Goal: Task Accomplishment & Management: Use online tool/utility

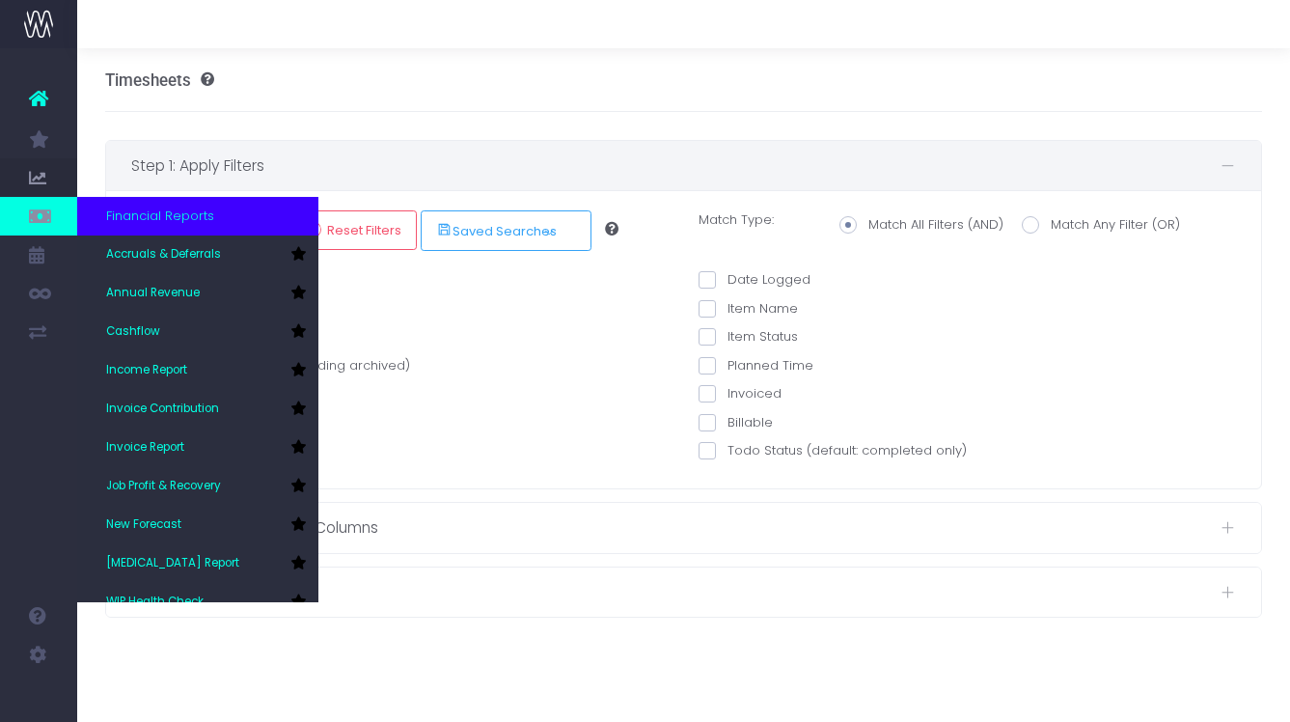
click at [38, 221] on icon at bounding box center [38, 215] width 19 height 21
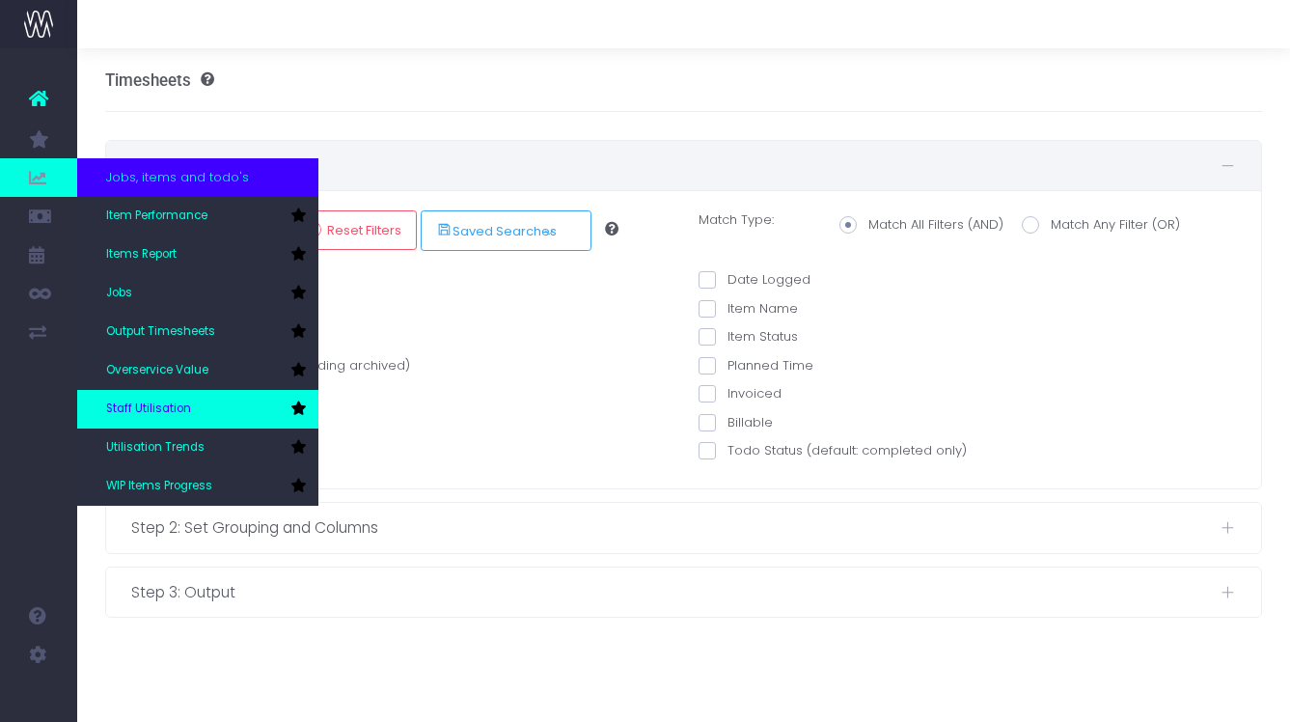
click at [138, 410] on span "Staff Utilisation" at bounding box center [148, 408] width 85 height 17
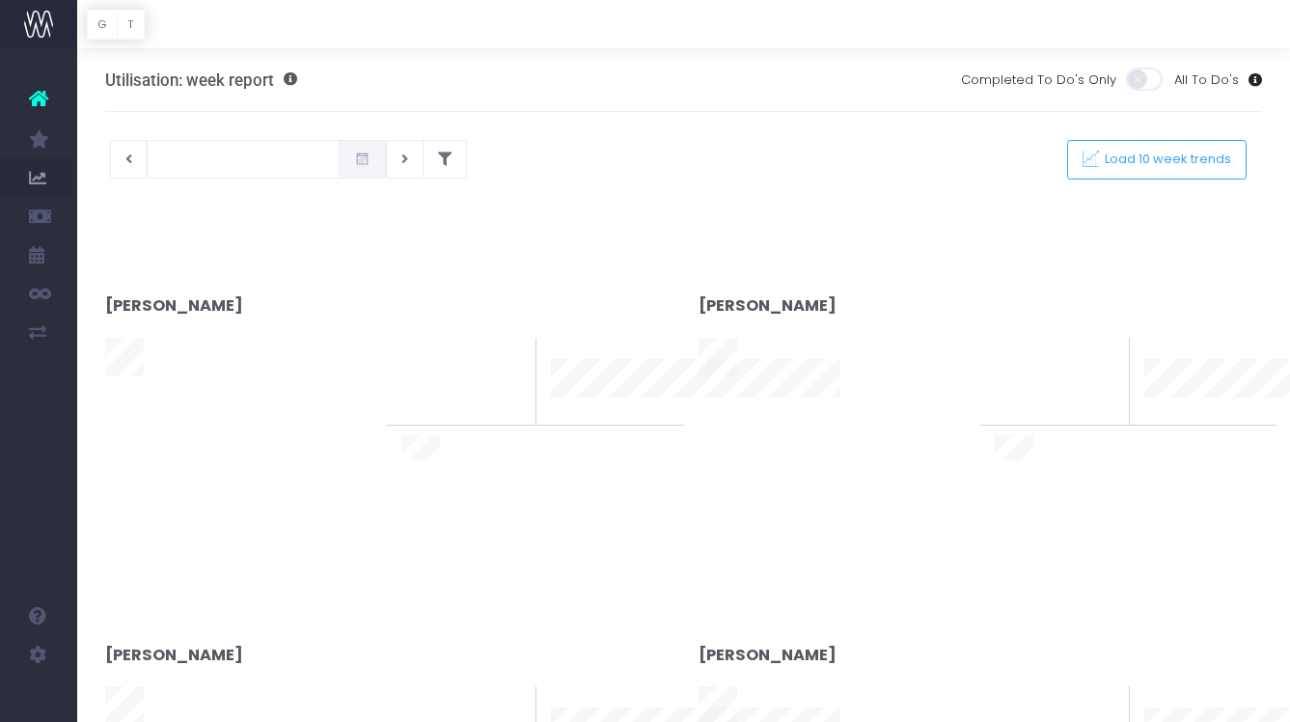
type input "[DATE]"
click at [419, 150] on div at bounding box center [645, 361] width 1290 height 722
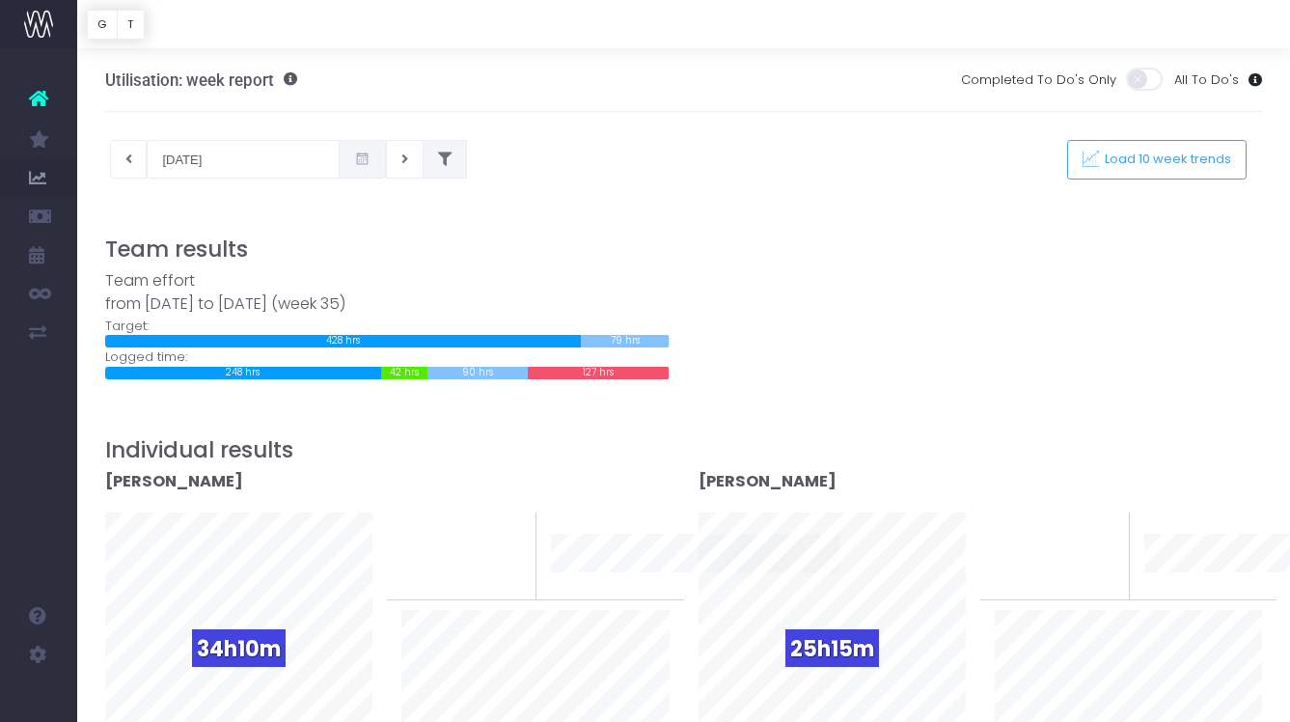
click at [438, 159] on icon at bounding box center [445, 159] width 14 height 0
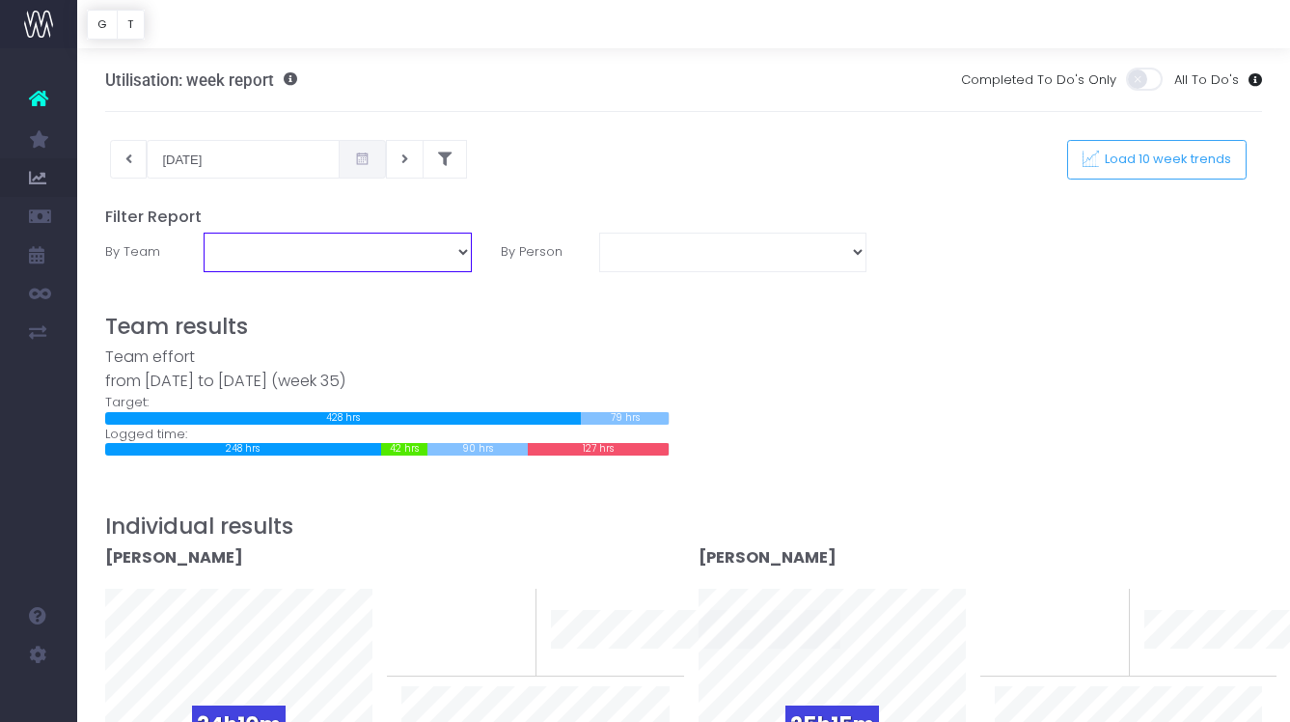
click at [370, 244] on select "Account Service Creative DFM Digital Development Sales & Marketing Strategy" at bounding box center [337, 252] width 267 height 39
select select "DFM"
click at [204, 233] on select "Account Service Creative DFM Digital Development Sales & Marketing Strategy" at bounding box center [337, 252] width 267 height 39
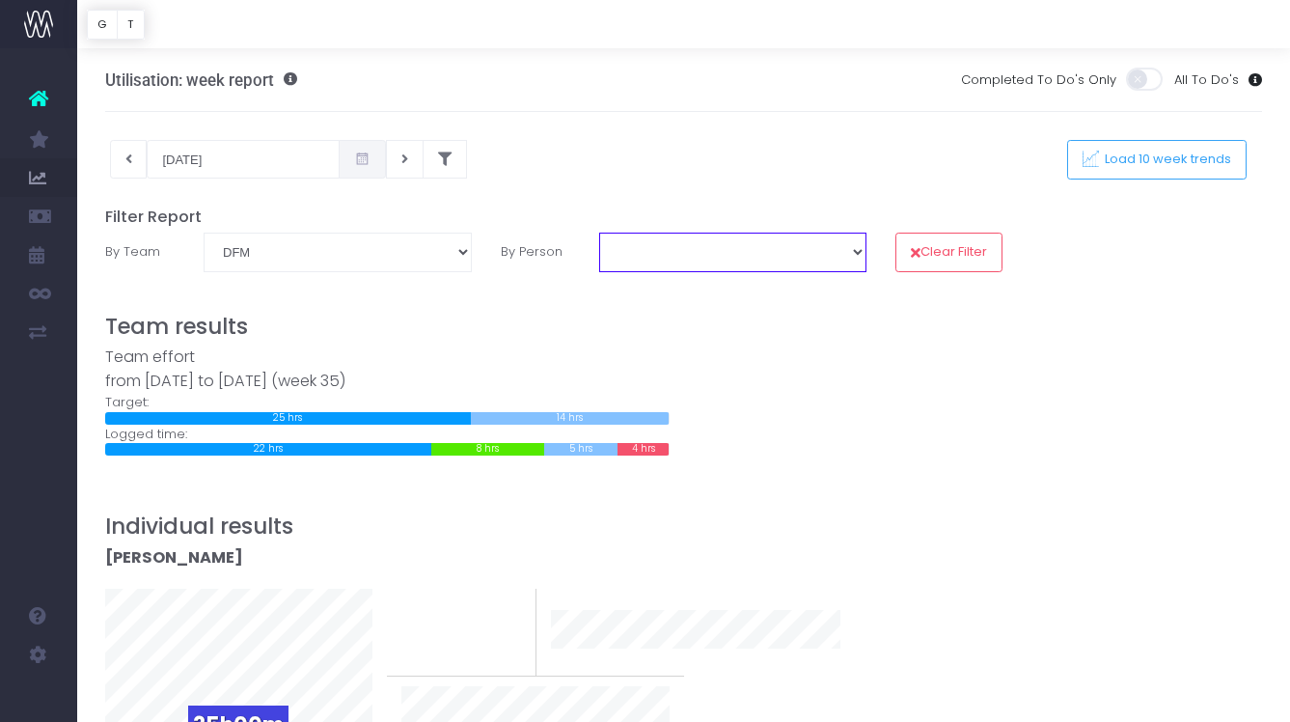
click at [658, 253] on select "[PERSON_NAME] [PERSON_NAME] [PERSON_NAME] [PERSON_NAME] [PERSON_NAME] [PERSON_N…" at bounding box center [732, 252] width 267 height 39
select select "14213"
click at [599, 233] on select "[PERSON_NAME] [PERSON_NAME] [PERSON_NAME] [PERSON_NAME] [PERSON_NAME] [PERSON_N…" at bounding box center [732, 252] width 267 height 39
select select "-1"
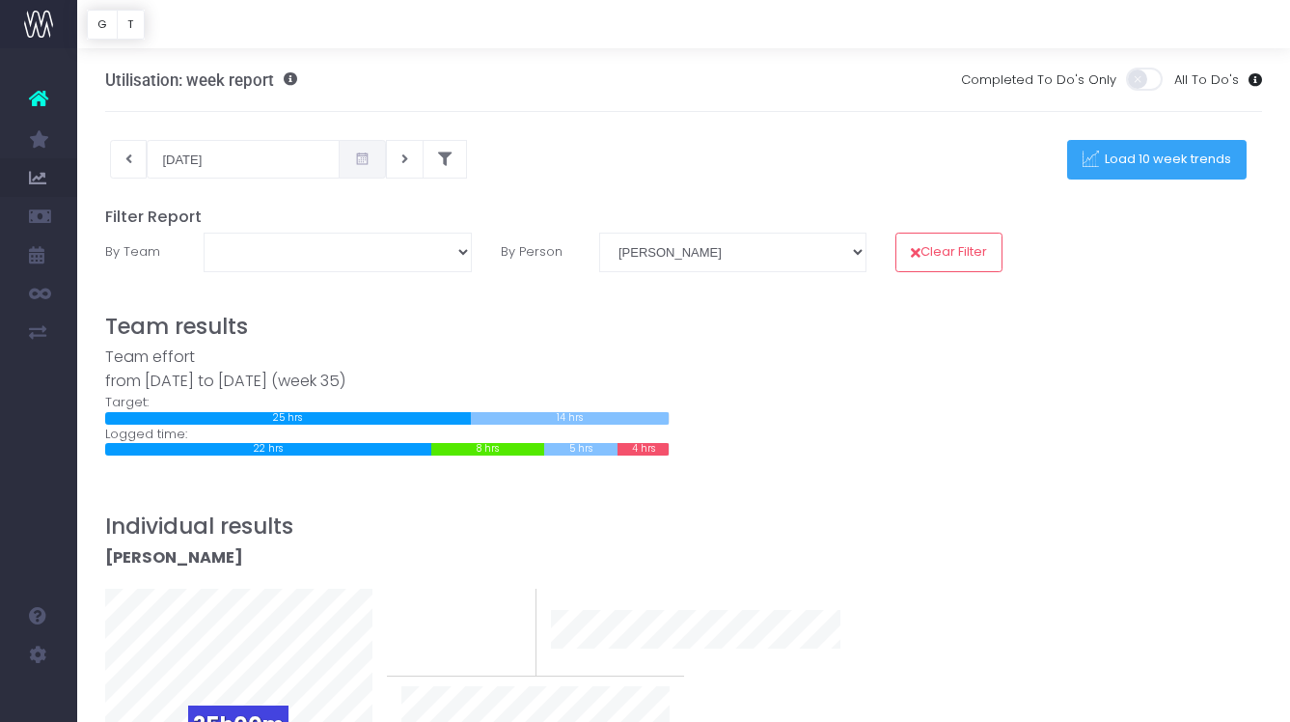
click at [1194, 152] on span "Load 10 week trends" at bounding box center [1165, 159] width 133 height 16
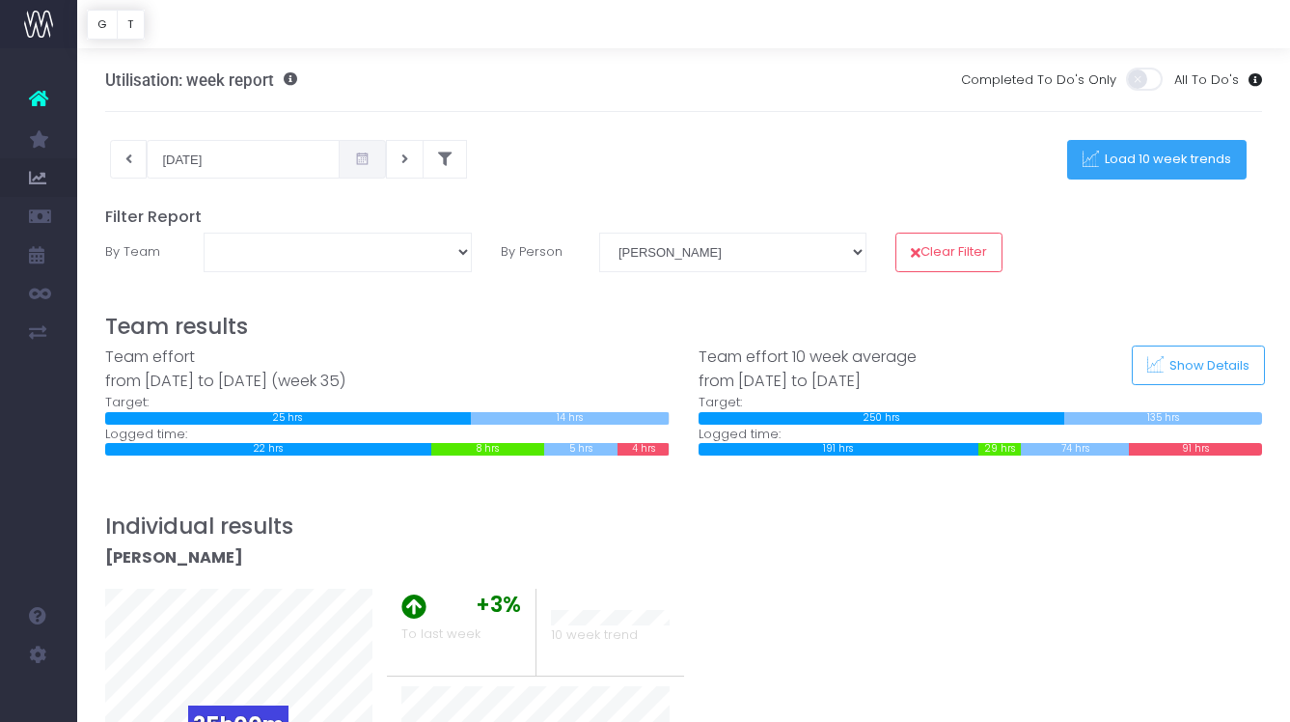
click at [1149, 154] on span "Load 10 week trends" at bounding box center [1165, 159] width 133 height 16
click at [1196, 361] on div at bounding box center [645, 361] width 1290 height 722
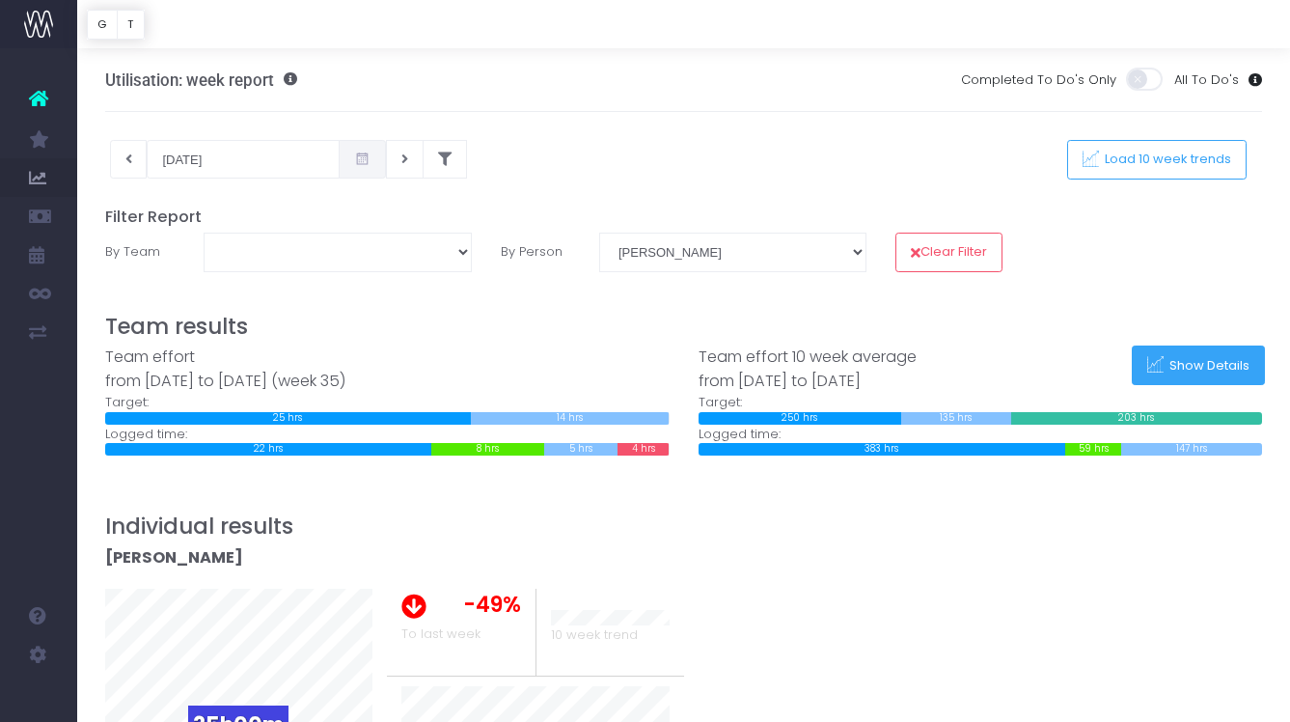
click at [1189, 359] on span "Show Details" at bounding box center [1206, 365] width 87 height 16
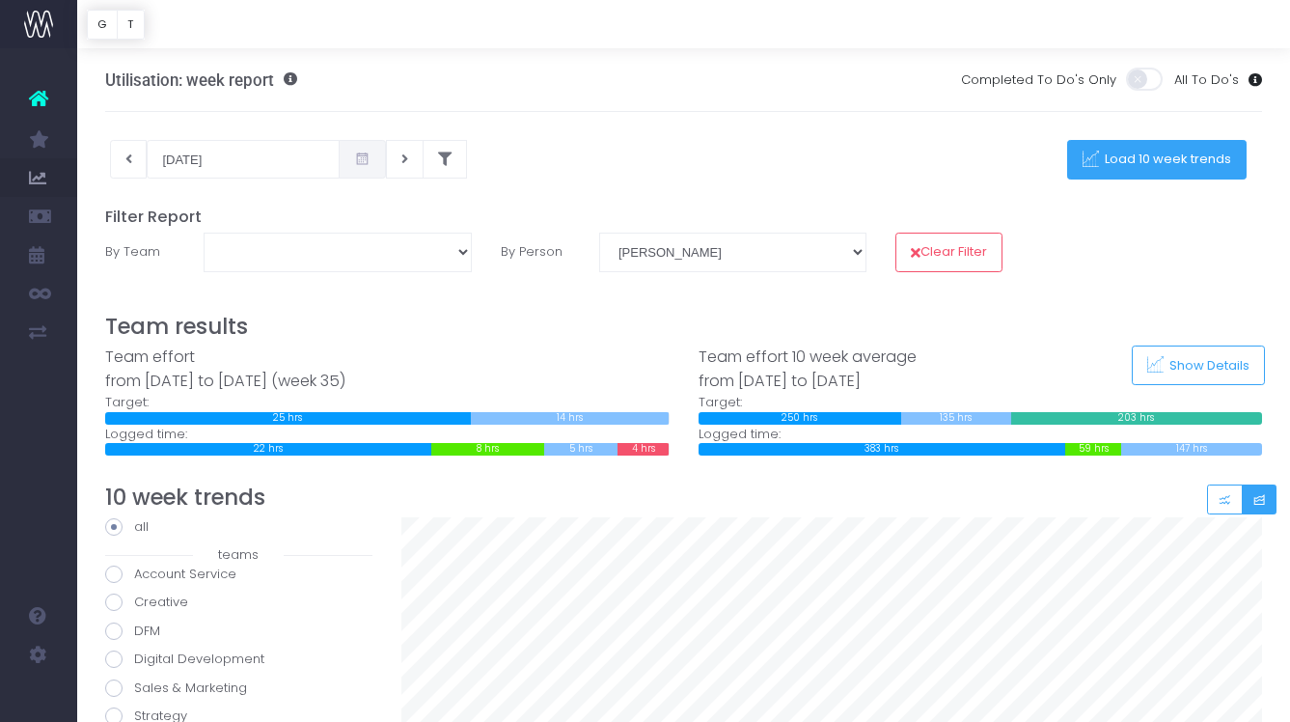
click at [1171, 159] on span "Load 10 week trends" at bounding box center [1165, 159] width 133 height 16
click at [1221, 505] on div at bounding box center [645, 361] width 1290 height 722
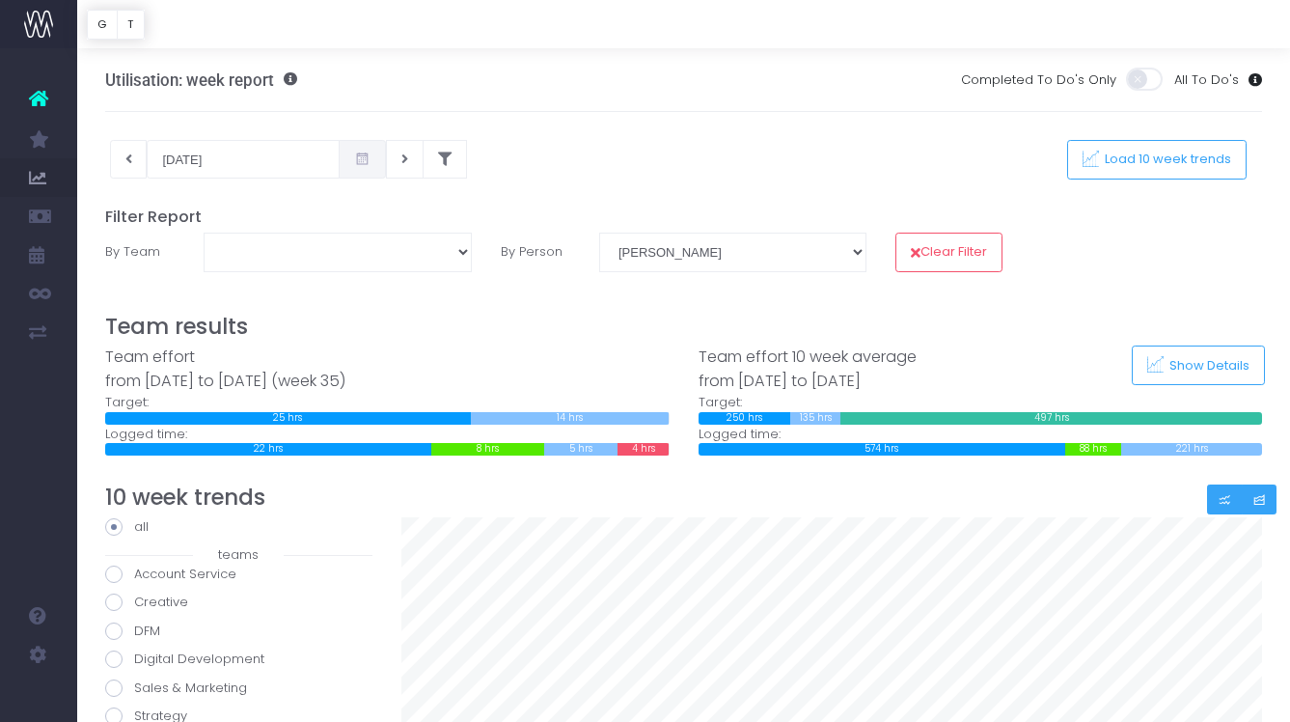
click at [1223, 500] on icon "Small button group" at bounding box center [1225, 500] width 14 height 0
click at [742, 250] on select "[PERSON_NAME] [PERSON_NAME] [PERSON_NAME] [PERSON_NAME] [PERSON_NAME] [PERSON_N…" at bounding box center [732, 252] width 267 height 39
click at [599, 233] on select "[PERSON_NAME] [PERSON_NAME] [PERSON_NAME] [PERSON_NAME] [PERSON_NAME] [PERSON_N…" at bounding box center [732, 252] width 267 height 39
click at [1168, 358] on span "Show Details" at bounding box center [1206, 365] width 87 height 16
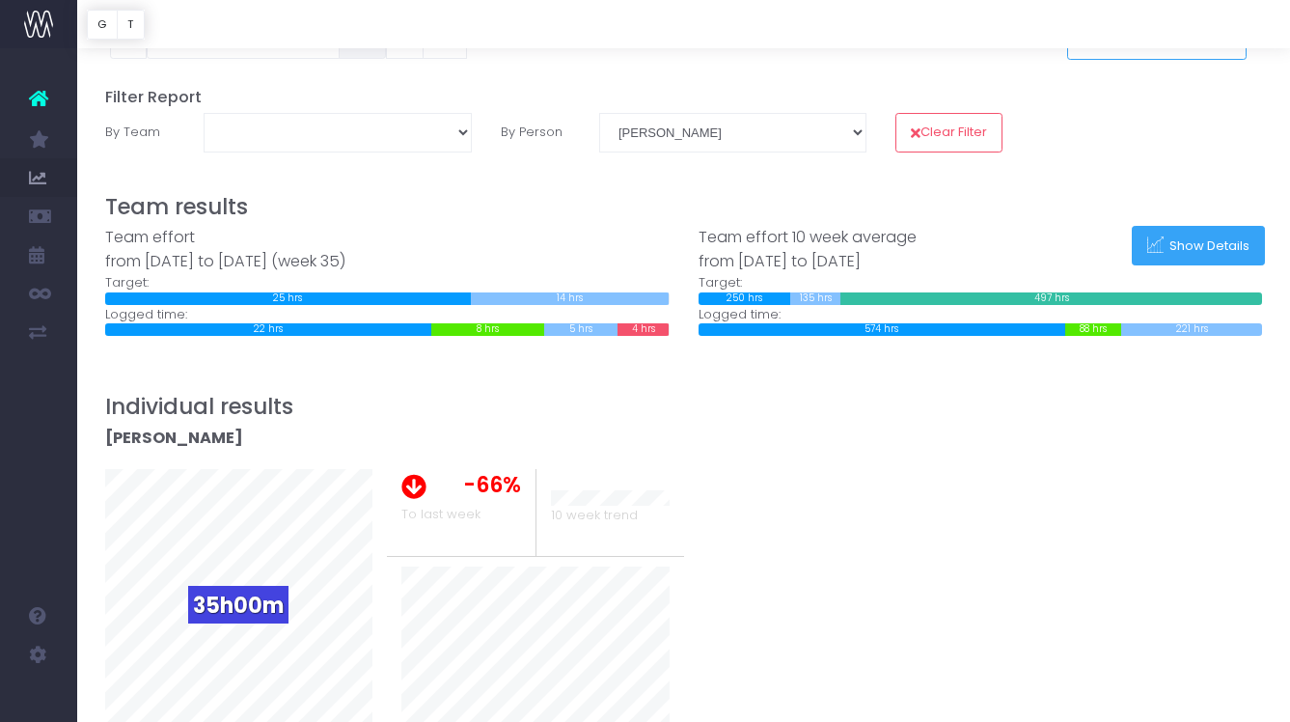
scroll to position [257, 0]
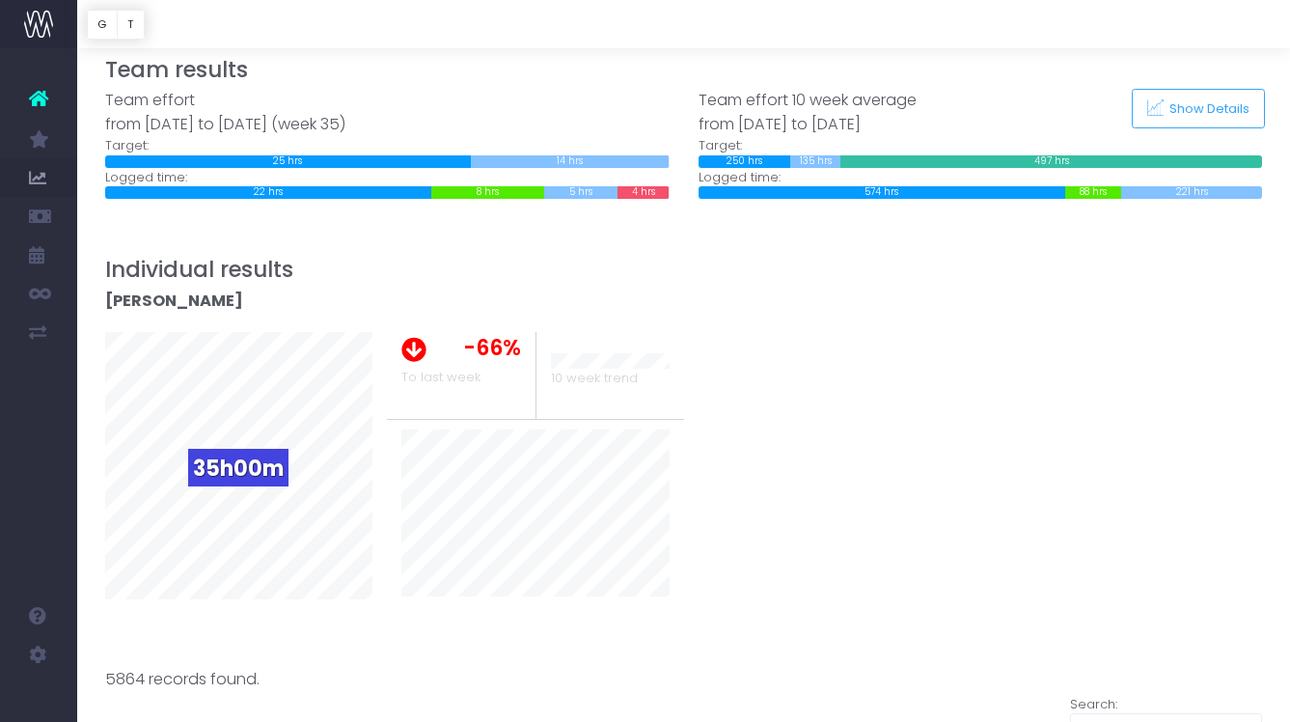
click at [615, 377] on span "10 week trend" at bounding box center [594, 378] width 87 height 19
click at [409, 351] on icon at bounding box center [413, 347] width 25 height 30
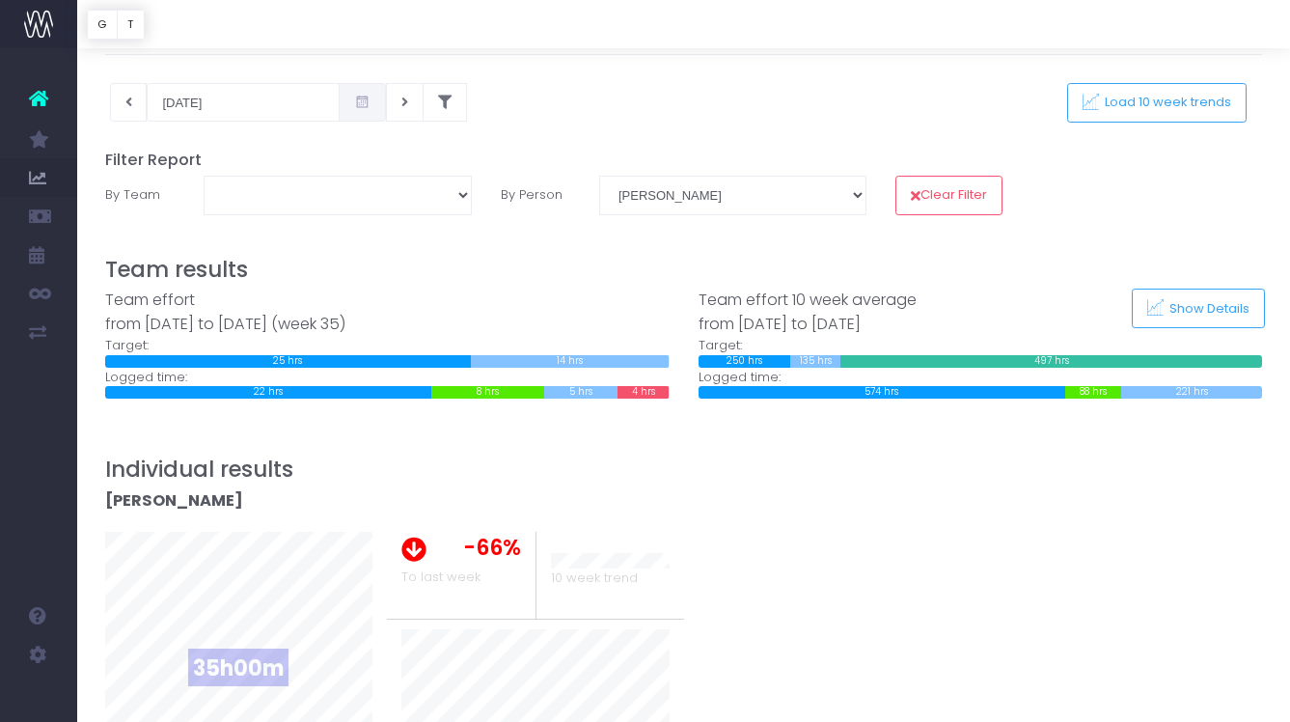
scroll to position [34, 0]
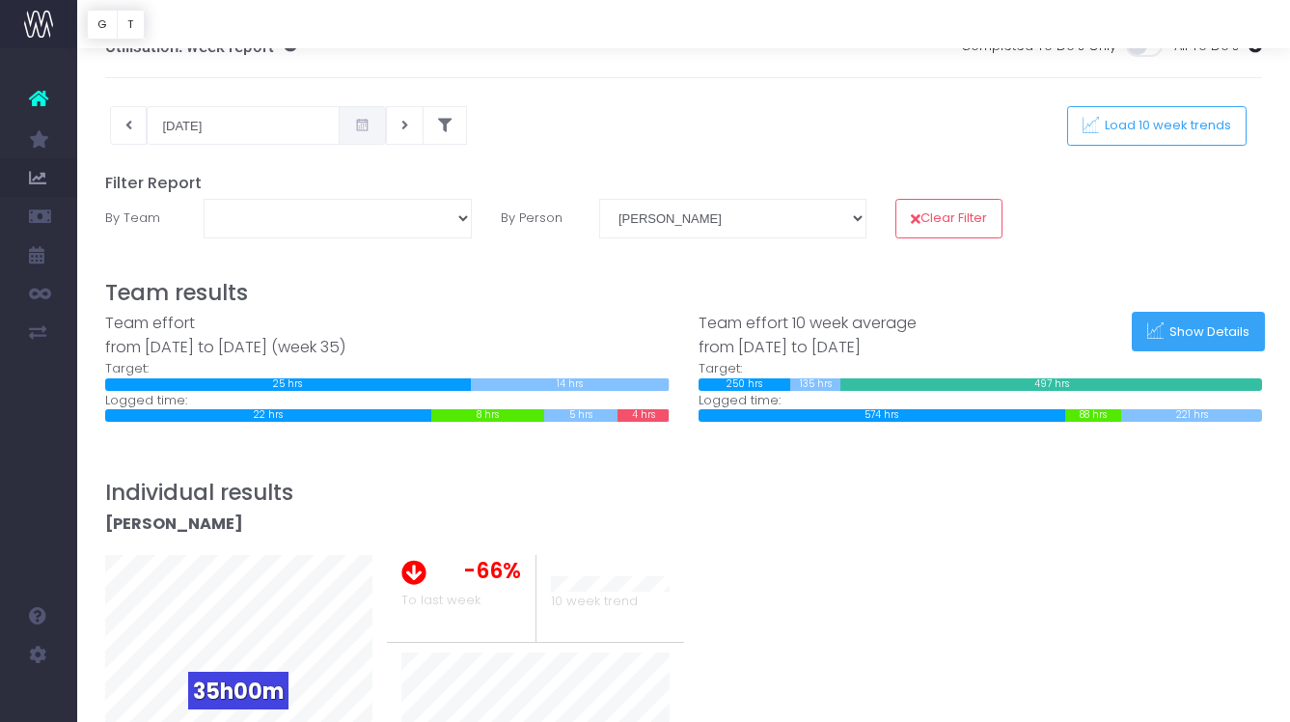
click at [1183, 325] on span "Show Details" at bounding box center [1206, 331] width 87 height 16
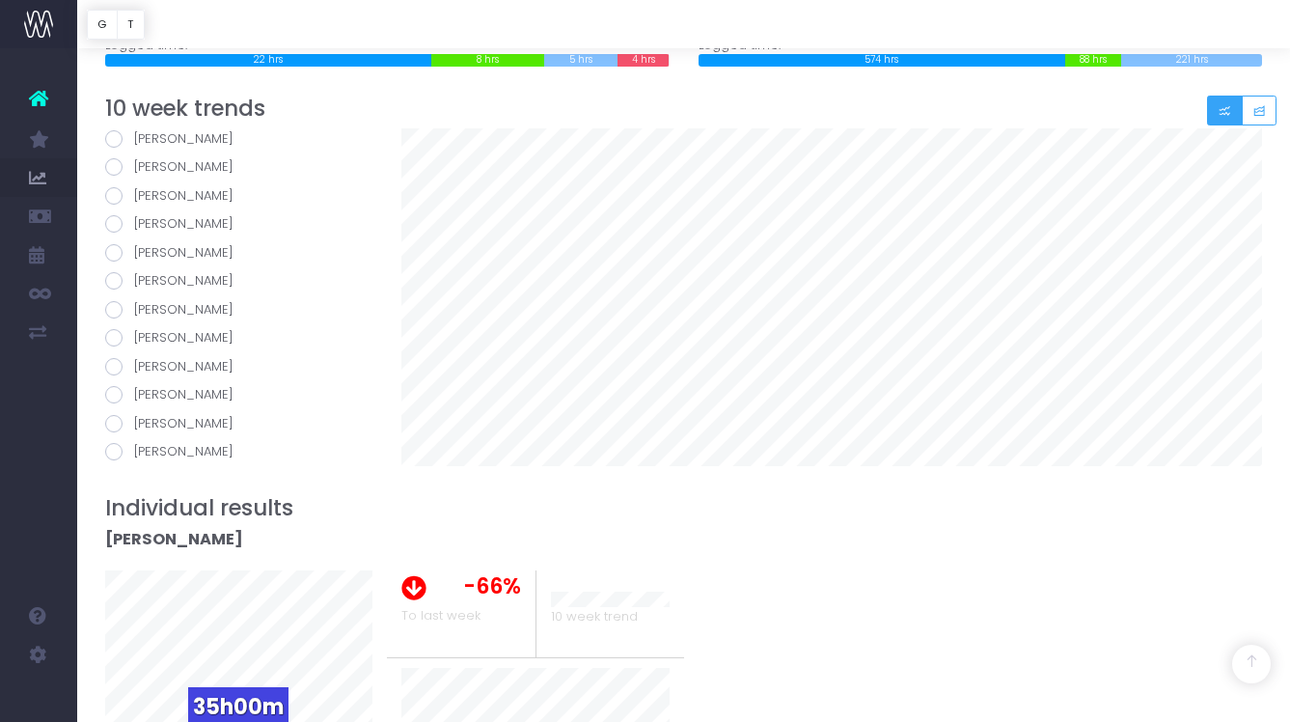
scroll to position [352, 0]
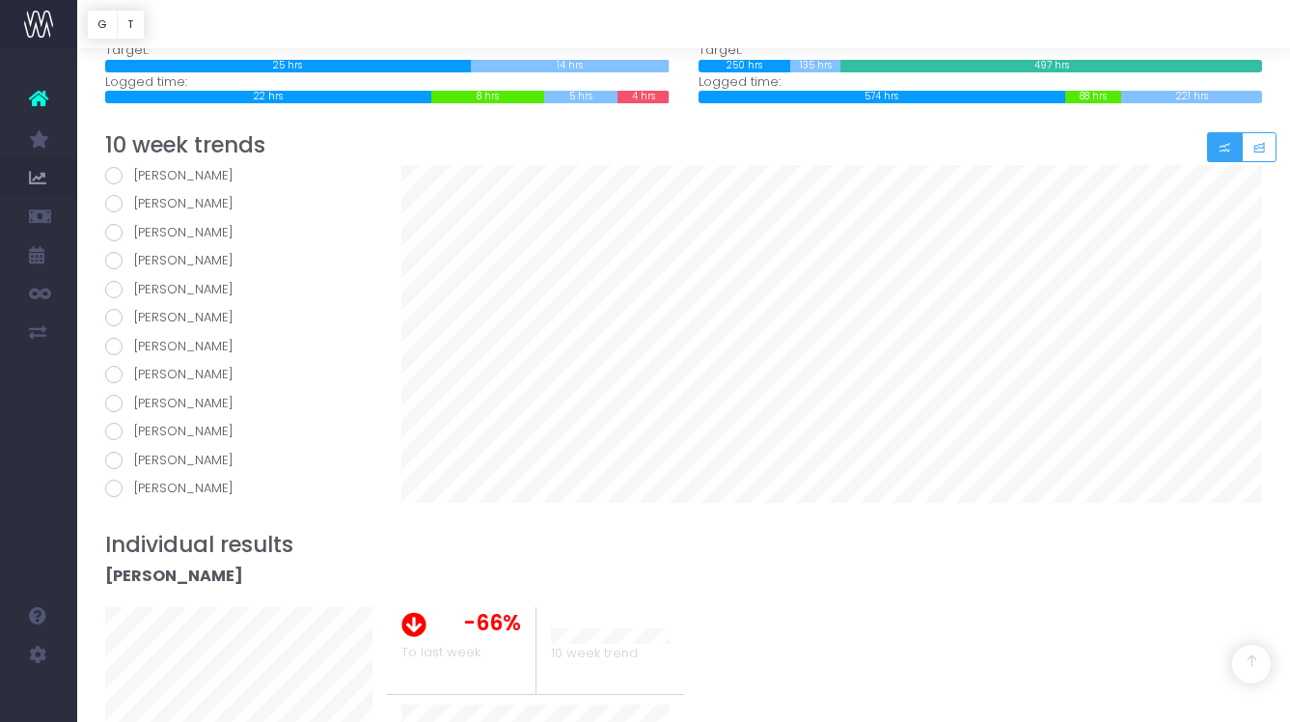
click at [113, 461] on span at bounding box center [113, 459] width 17 height 17
click at [134, 461] on input "[PERSON_NAME]" at bounding box center [140, 457] width 13 height 13
radio input "true"
